Goal: Find specific page/section: Find specific page/section

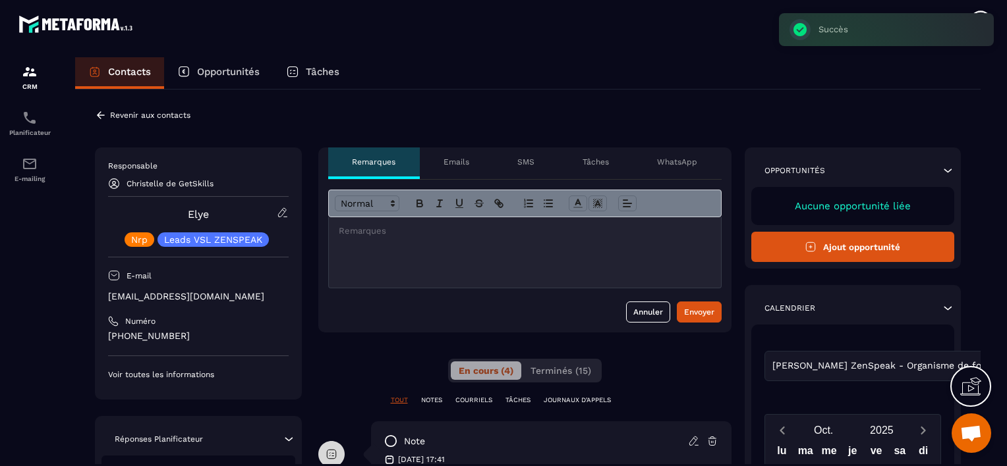
click at [163, 115] on p "Revenir aux contacts" at bounding box center [150, 115] width 80 height 9
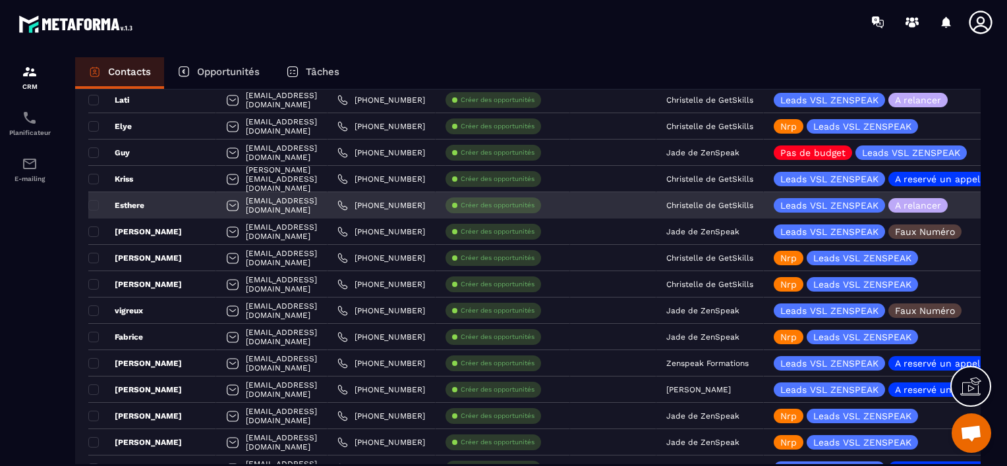
scroll to position [1560, 0]
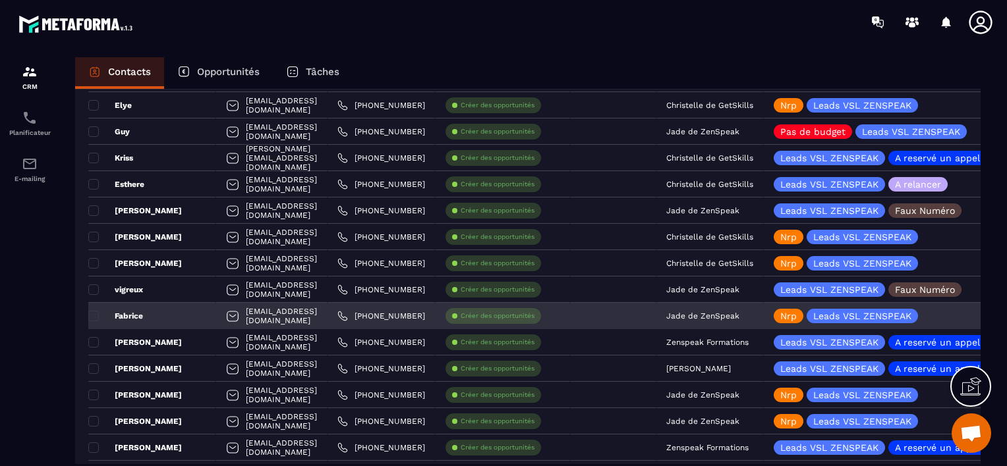
click at [739, 313] on p "Jade de ZenSpeak" at bounding box center [702, 316] width 73 height 9
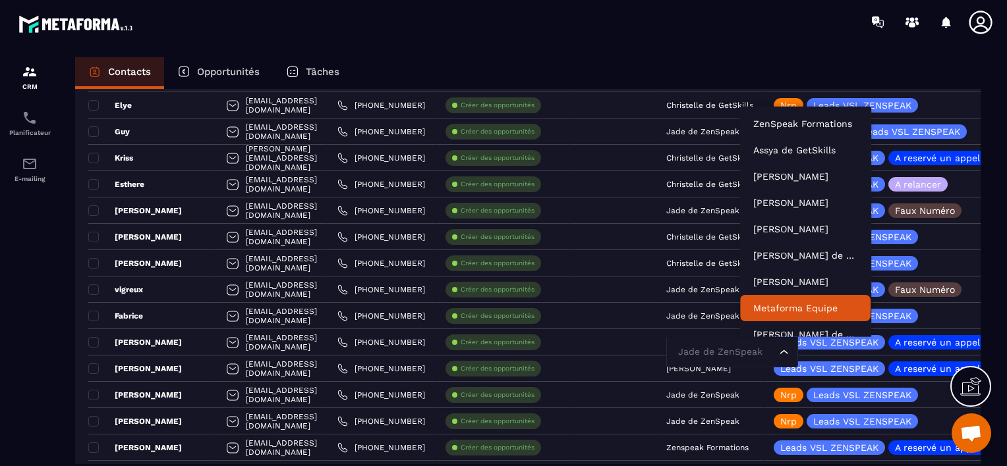
scroll to position [10, 0]
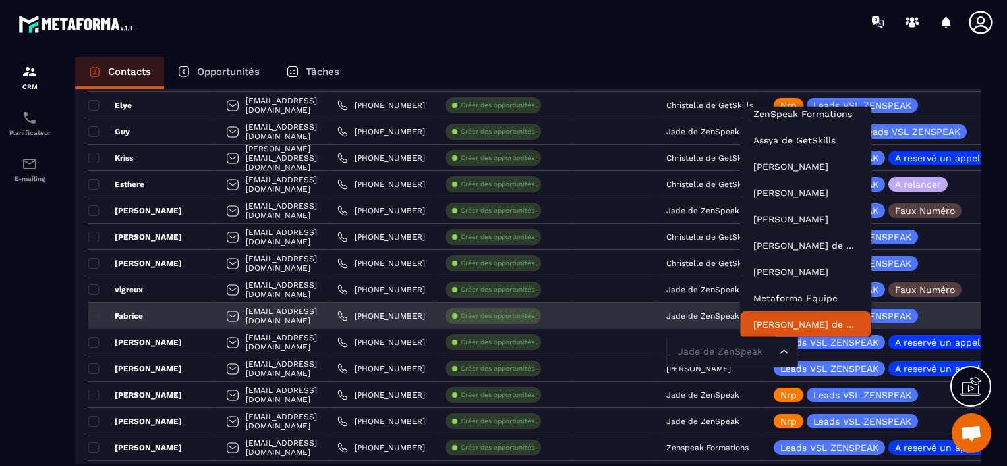
click at [764, 355] on input "Search for option" at bounding box center [725, 352] width 101 height 14
type input "***"
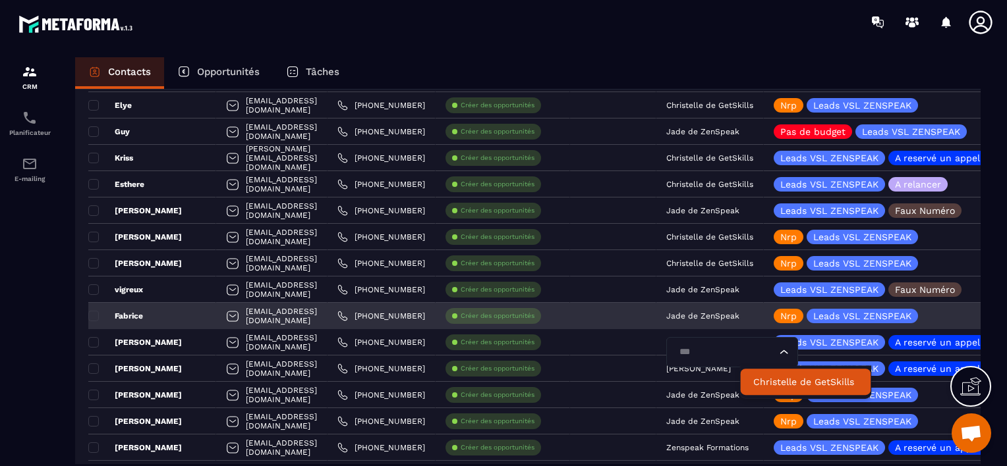
scroll to position [0, 0]
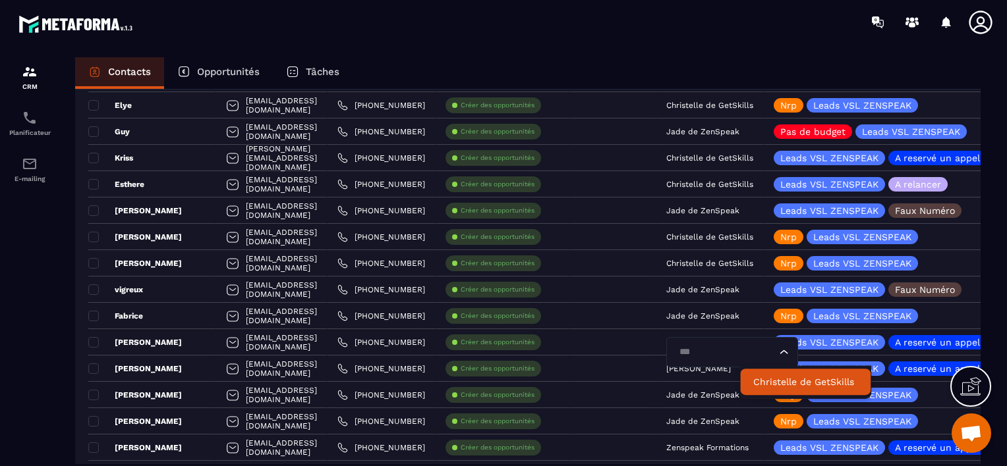
click at [777, 376] on p "Christelle de GetSkills" at bounding box center [805, 382] width 104 height 13
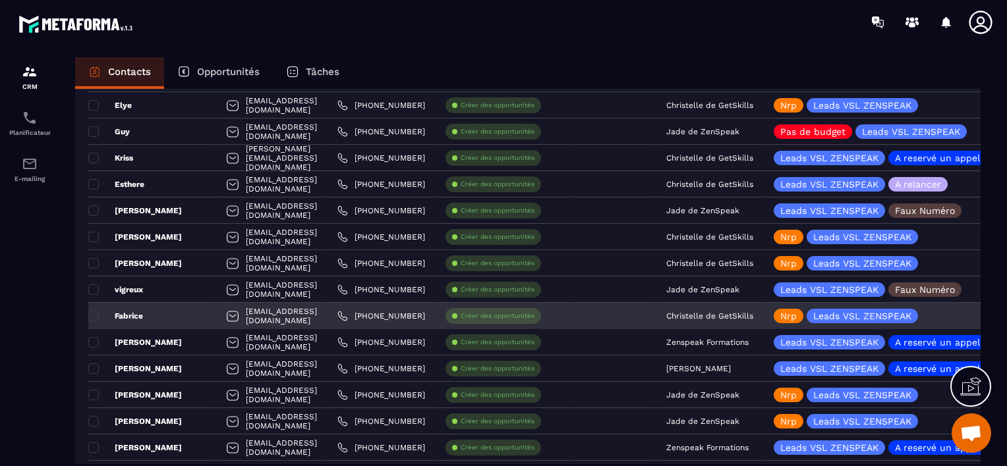
click at [188, 315] on div "Fabrice" at bounding box center [152, 316] width 128 height 26
